Goal: Information Seeking & Learning: Learn about a topic

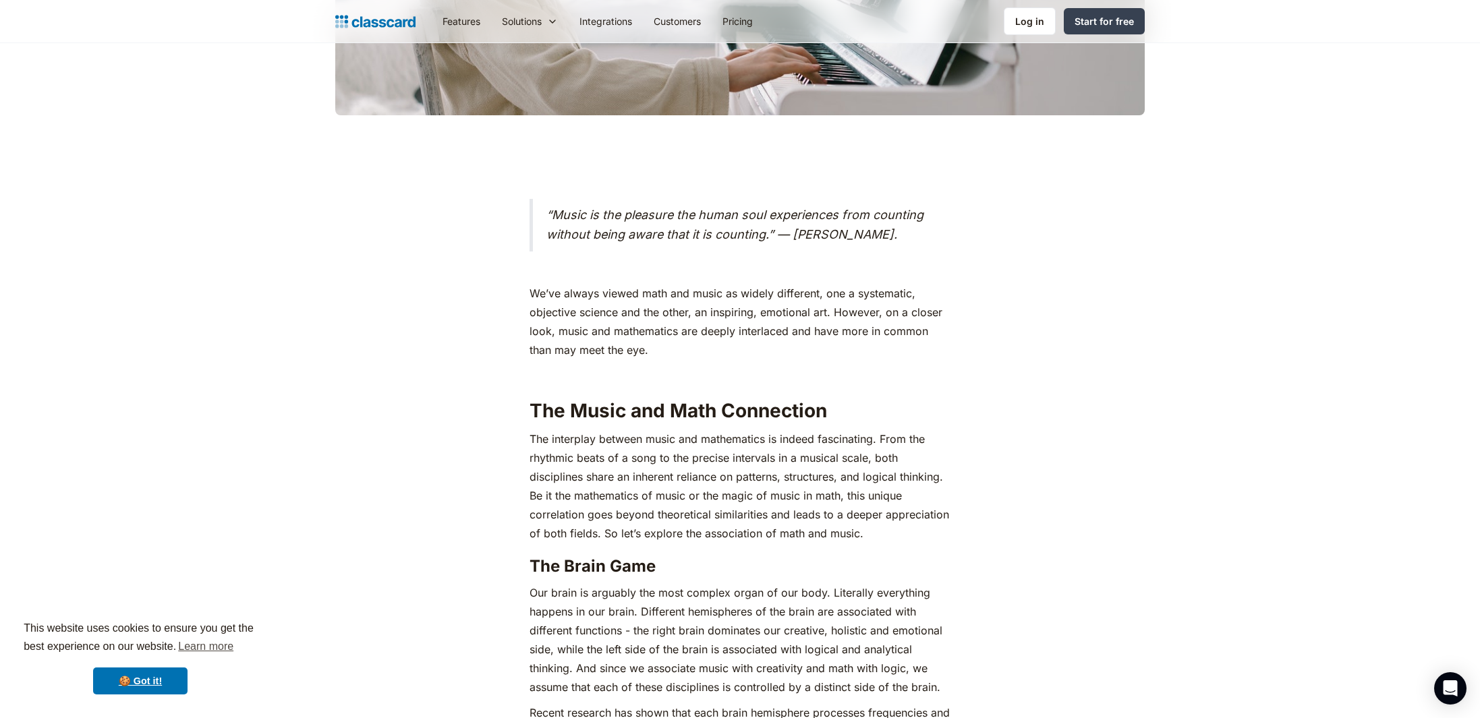
scroll to position [646, 0]
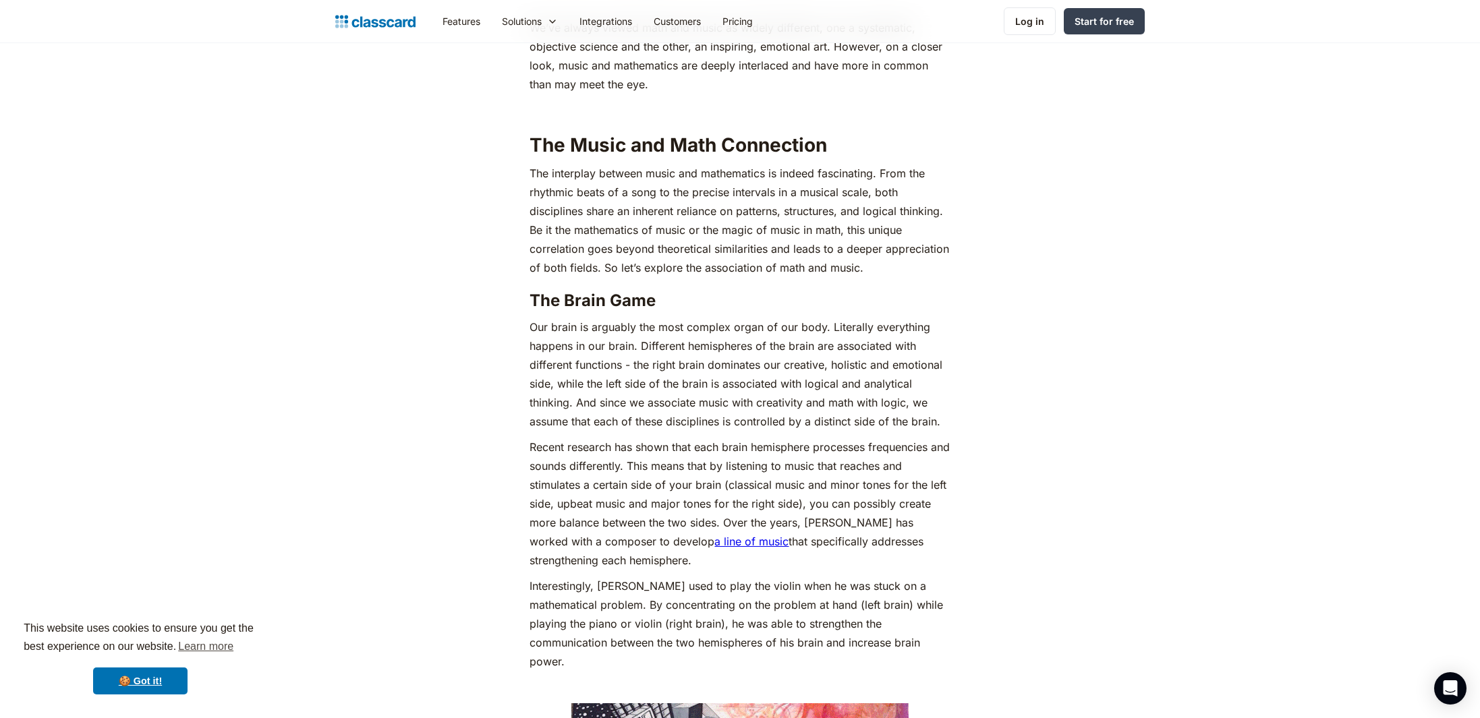
scroll to position [904, 0]
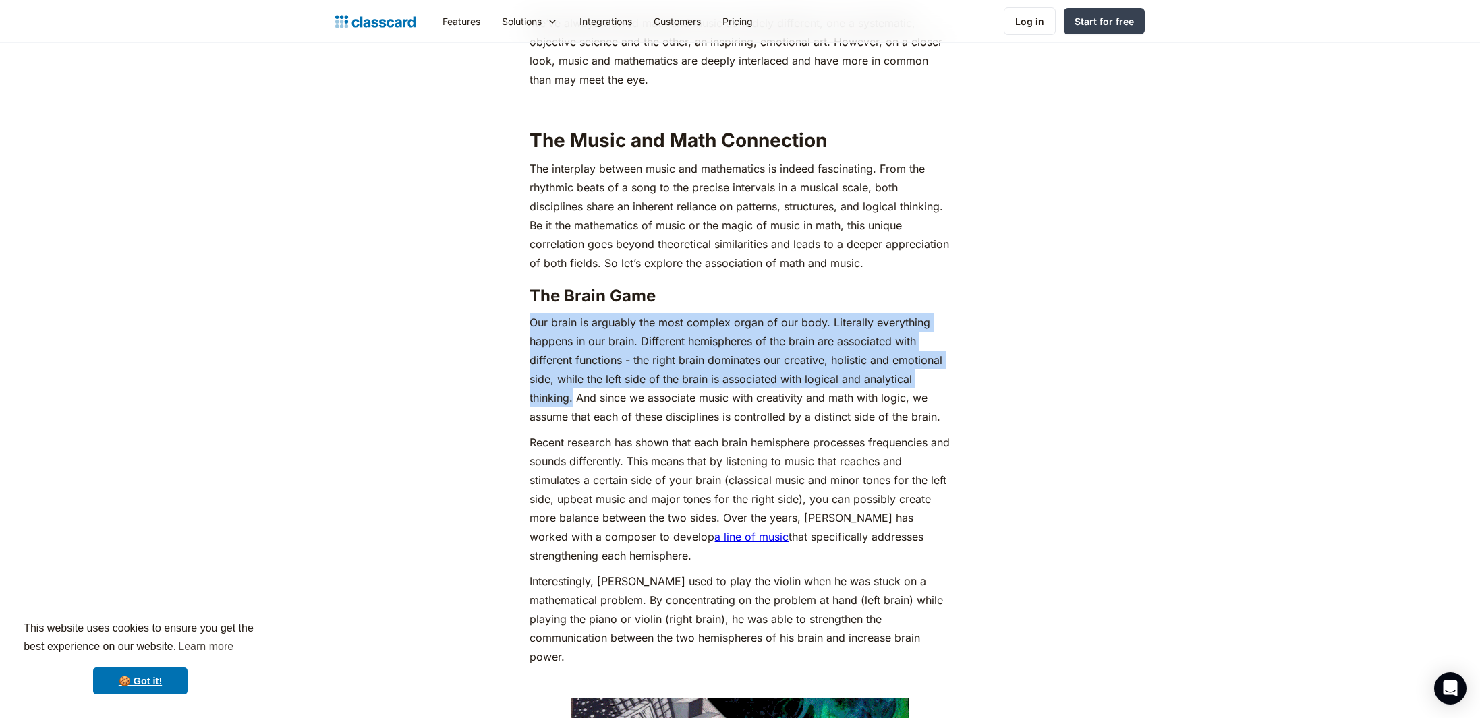
drag, startPoint x: 529, startPoint y: 338, endPoint x: 573, endPoint y: 416, distance: 90.0
click at [573, 416] on p "Our brain is arguably the most complex organ of our body. Literally everything …" at bounding box center [740, 369] width 420 height 113
copy p "Our brain is arguably the most complex organ of our body. Literally everything …"
drag, startPoint x: 528, startPoint y: 341, endPoint x: 574, endPoint y: 422, distance: 92.5
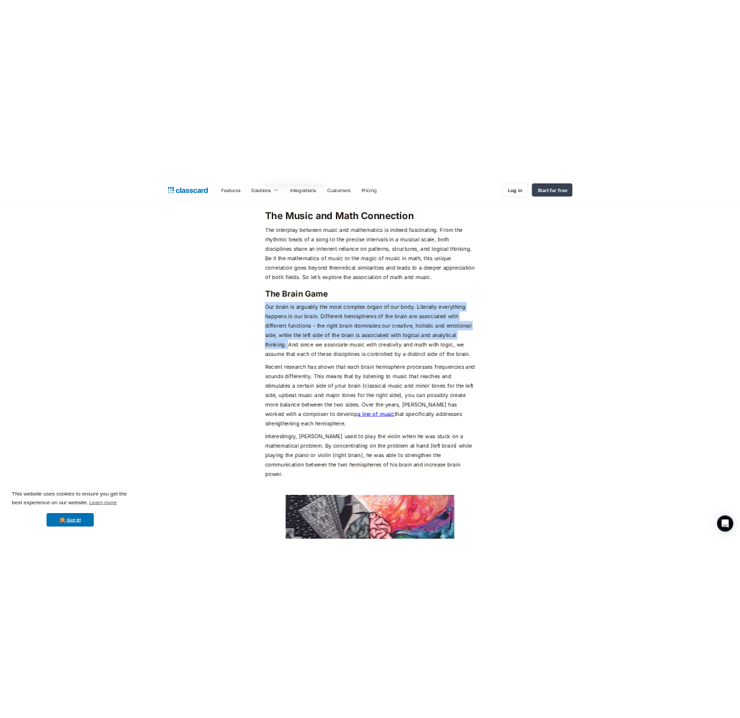
scroll to position [975, 0]
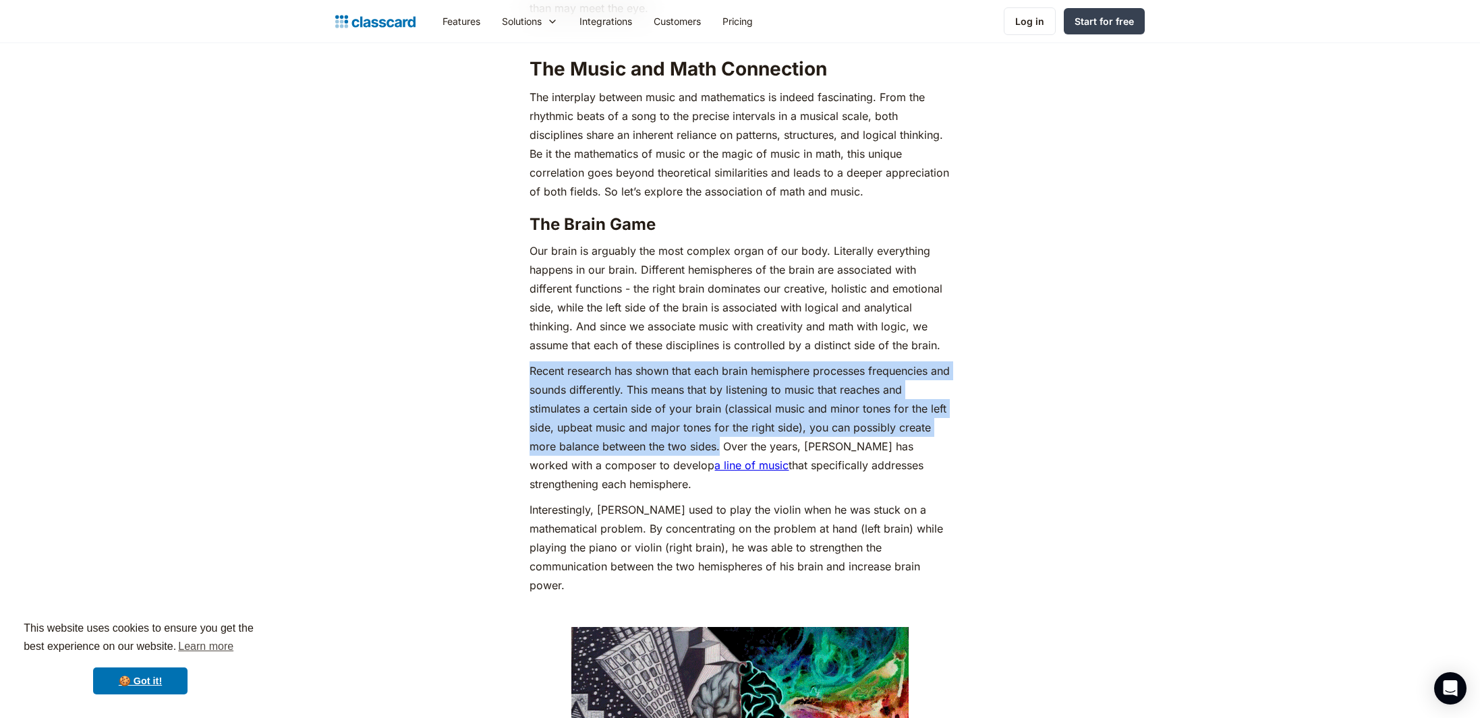
drag, startPoint x: 527, startPoint y: 386, endPoint x: 721, endPoint y: 471, distance: 212.1
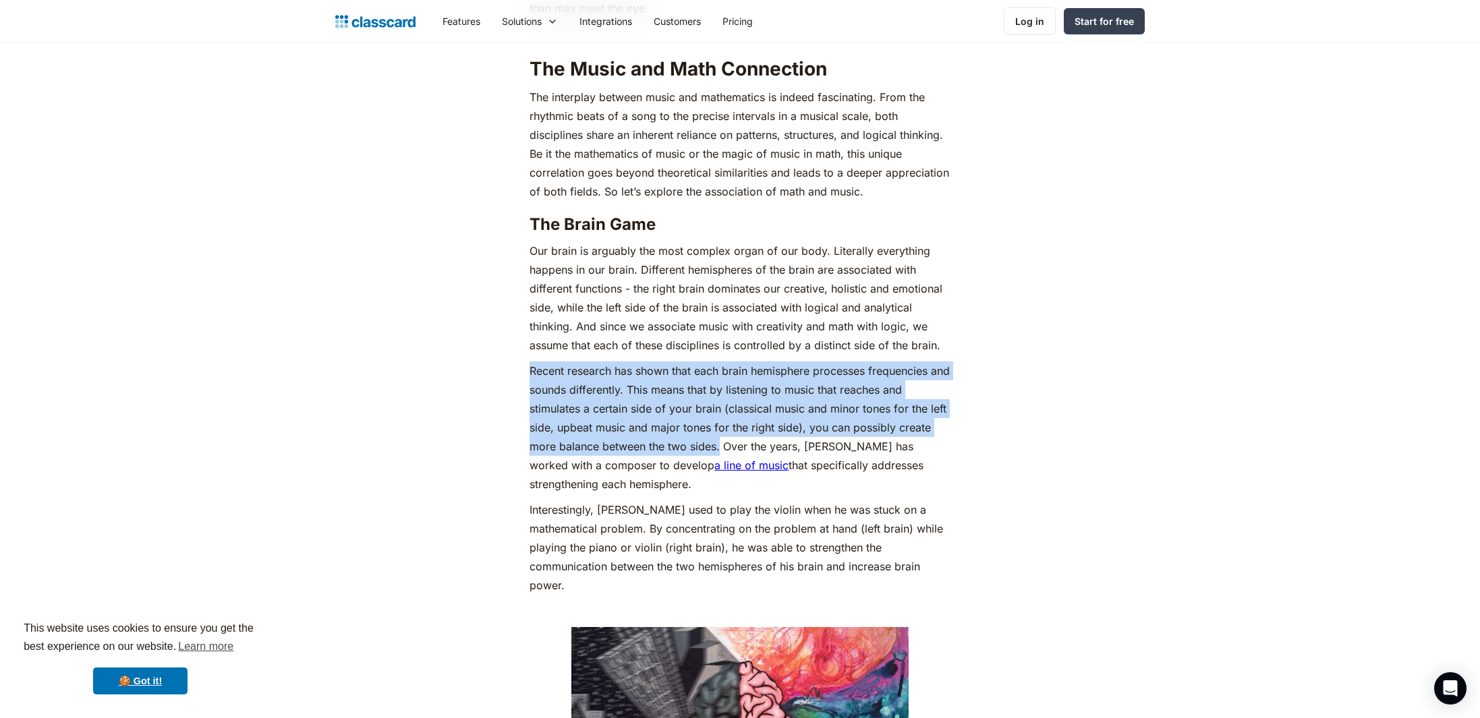
copy p "Recent research has shown that each brain hemisphere processes frequencies and …"
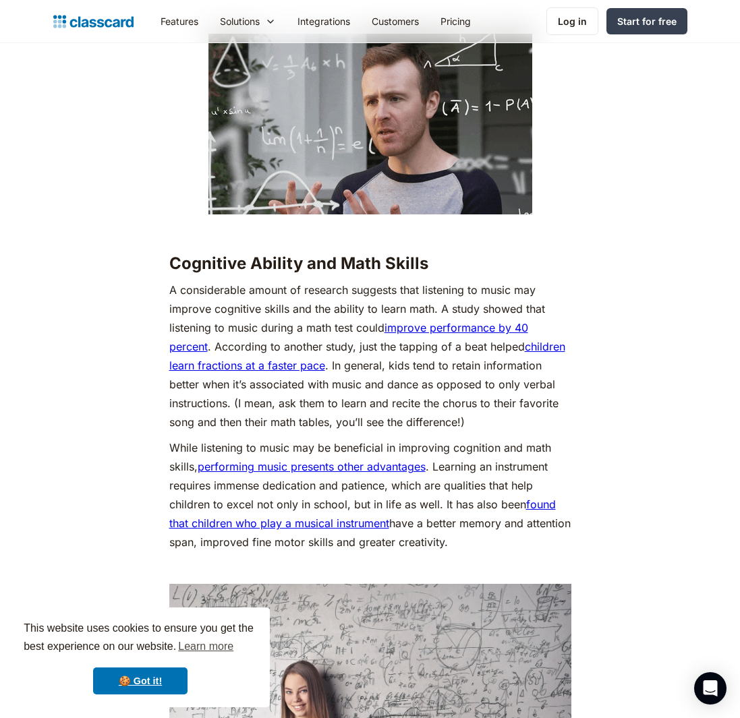
scroll to position [2980, 0]
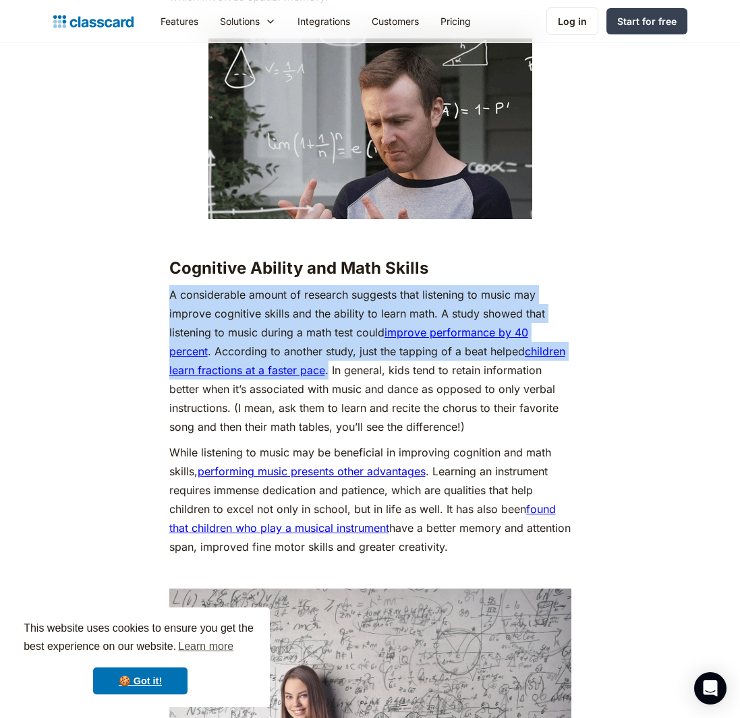
drag, startPoint x: 163, startPoint y: 286, endPoint x: 327, endPoint y: 367, distance: 182.8
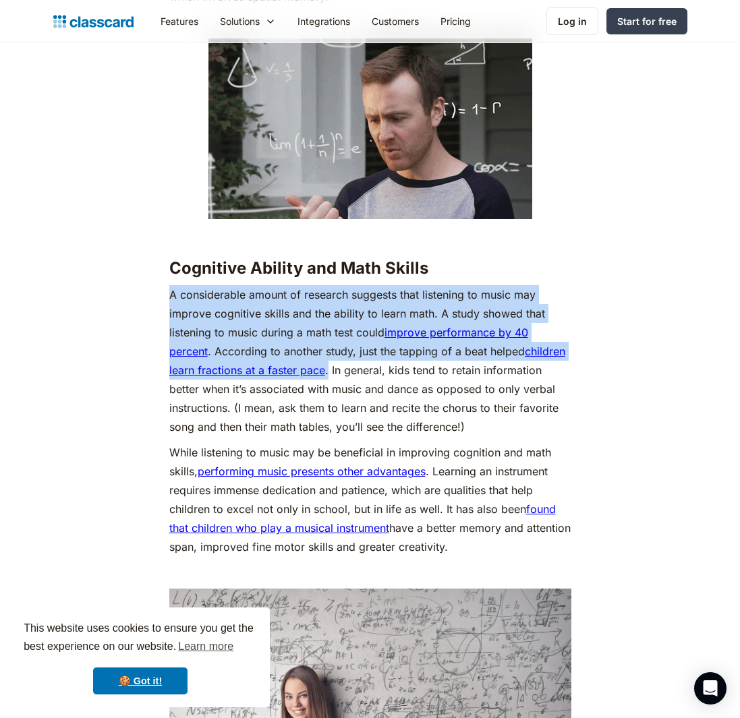
copy p "A considerable amount of research suggests that listening to music may improve …"
